Goal: Navigation & Orientation: Find specific page/section

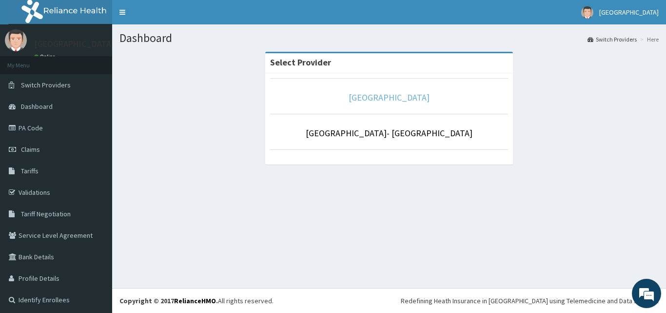
click at [409, 97] on link "[GEOGRAPHIC_DATA]" at bounding box center [389, 97] width 81 height 11
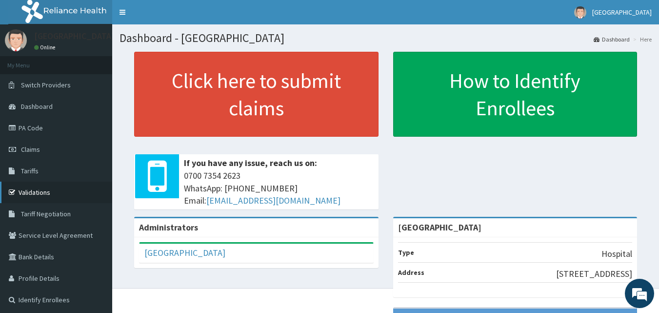
click at [45, 190] on link "Validations" at bounding box center [56, 191] width 112 height 21
